Goal: Task Accomplishment & Management: Manage account settings

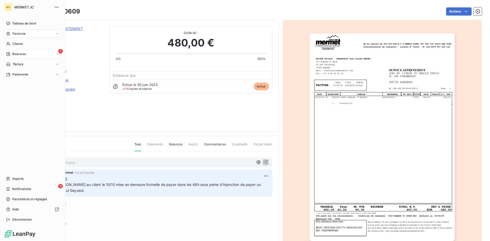
click at [12, 54] on span "Relances" at bounding box center [19, 54] width 14 height 5
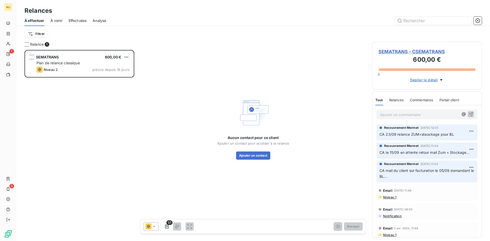
scroll to position [187, 106]
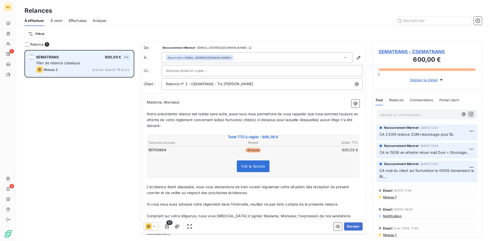
click at [127, 56] on html "MJ 1 3 Relances À effectuer À venir Effectuées Analyse Filtrer Relance 1 SEMATR…" at bounding box center [245, 120] width 490 height 241
click at [118, 65] on div "Replanifier cette action" at bounding box center [104, 67] width 46 height 8
select select "9"
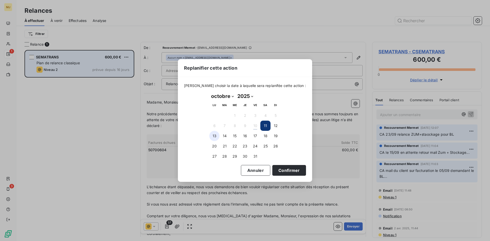
click at [215, 137] on button "13" at bounding box center [214, 136] width 10 height 10
click at [284, 170] on button "Confirmer" at bounding box center [289, 170] width 34 height 11
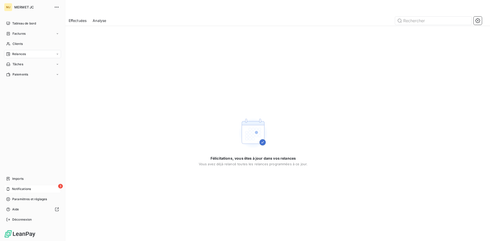
click at [31, 189] on span "Notifications" at bounding box center [21, 189] width 19 height 5
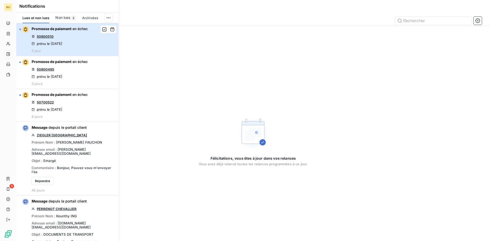
click at [91, 36] on button "Promesse de paiement en échec 50800510 prévu le [DATE] 0 jour" at bounding box center [67, 39] width 102 height 33
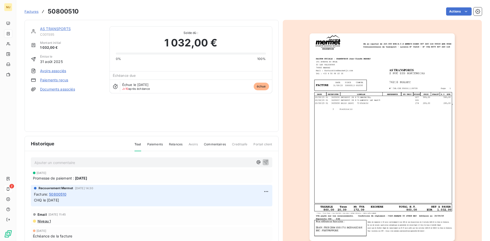
drag, startPoint x: 21, startPoint y: 165, endPoint x: 19, endPoint y: 175, distance: 9.8
click at [19, 174] on section "Factures 50800510 Actions AS TRANSPORTS C001595 Montant initial 1 032,00 € Émis…" at bounding box center [253, 120] width 474 height 241
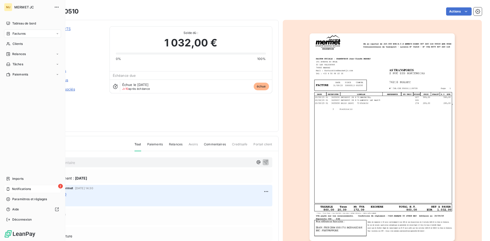
click at [18, 189] on span "Notifications" at bounding box center [21, 189] width 19 height 5
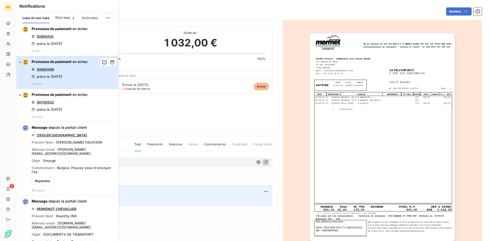
click at [74, 65] on div "Promesse de paiement en échec 50800485 prévu le [DATE] 3 jours" at bounding box center [60, 72] width 56 height 27
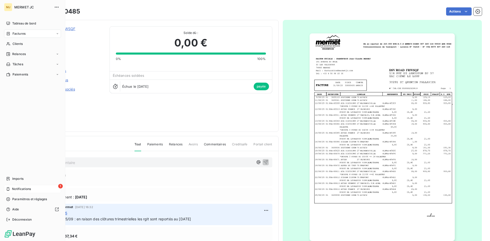
click at [15, 190] on span "Notifications" at bounding box center [21, 189] width 19 height 5
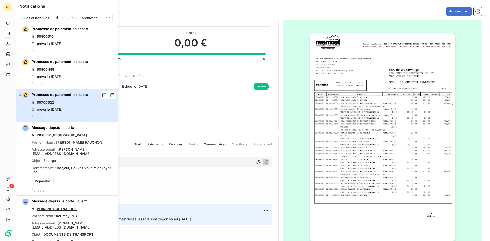
click at [81, 96] on span "en échec" at bounding box center [80, 94] width 15 height 4
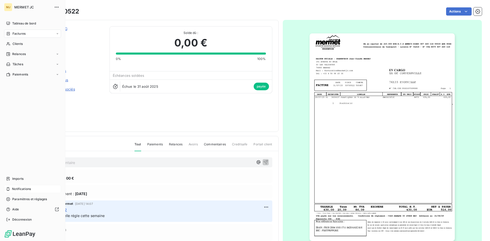
click at [14, 35] on span "Factures" at bounding box center [19, 33] width 13 height 5
click at [16, 219] on span "Déconnexion" at bounding box center [22, 220] width 20 height 5
